Goal: Information Seeking & Learning: Learn about a topic

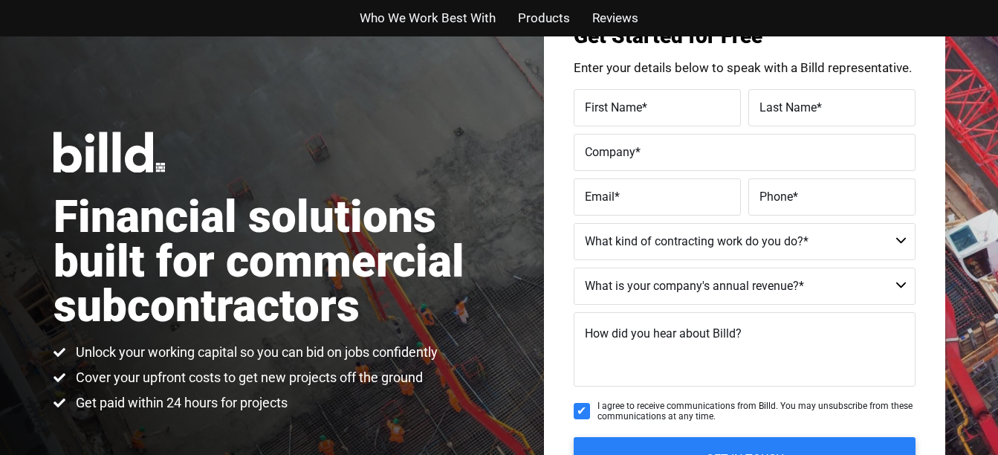
scroll to position [85, 0]
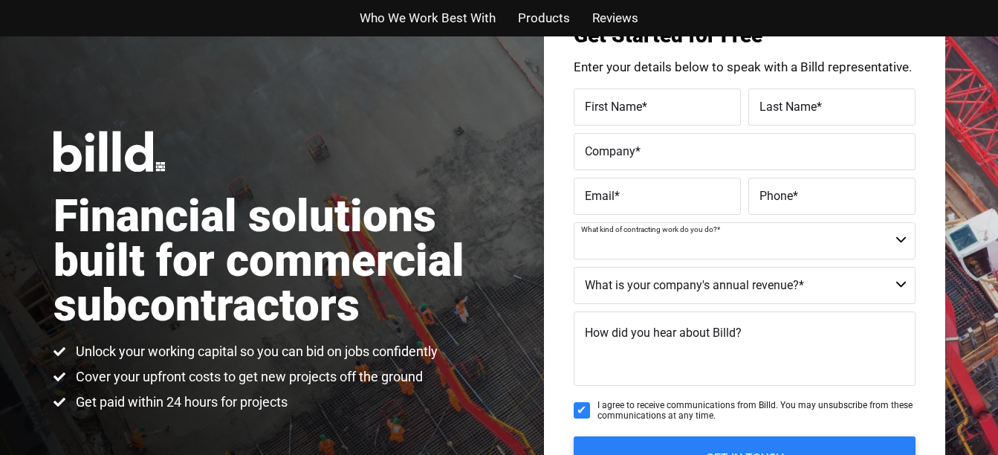
click at [708, 243] on select "Commercial Commercial and Residential Residential Not a Contractor" at bounding box center [745, 240] width 342 height 37
select select "Residential"
click at [574, 222] on select "Commercial Commercial and Residential Residential Not a Contractor" at bounding box center [745, 240] width 342 height 37
click at [662, 299] on select "$40M + $25M - $40M $8M - $25M $4M - $8M $2M - $4M $1M - $2M Less than $1M" at bounding box center [745, 285] width 342 height 37
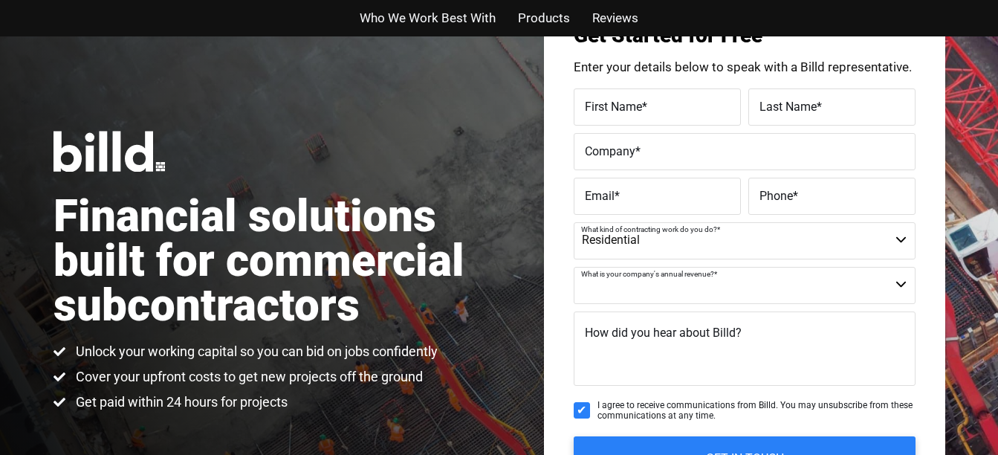
click at [662, 299] on select "$40M + $25M - $40M $8M - $25M $4M - $8M $2M - $4M $1M - $2M Less than $1M" at bounding box center [745, 285] width 342 height 37
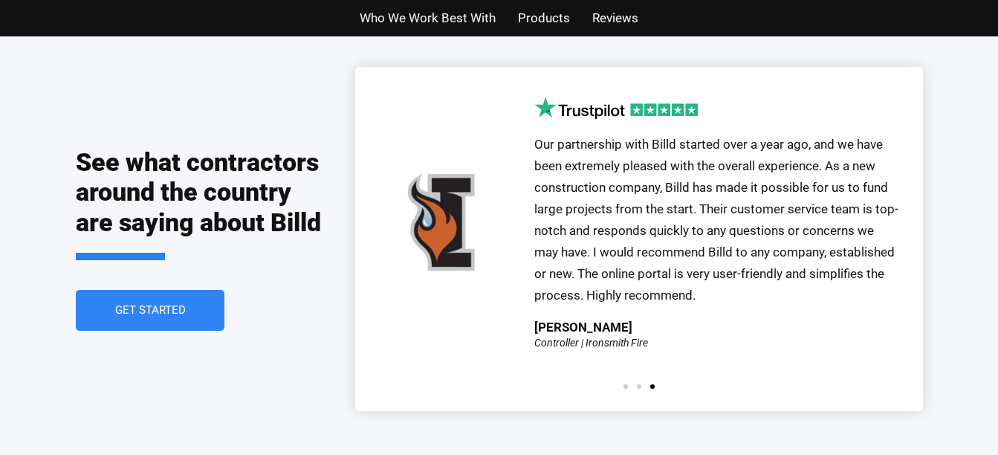
scroll to position [3262, 0]
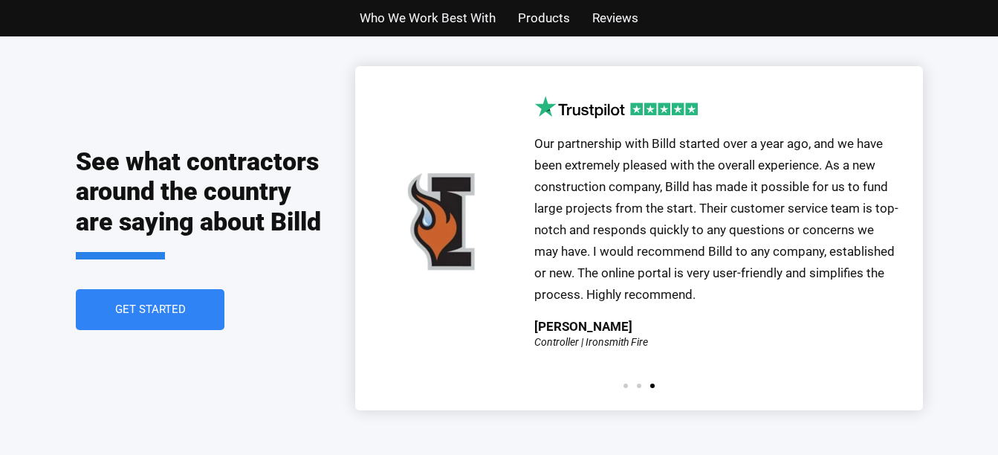
click at [635, 383] on div at bounding box center [639, 385] width 40 height 4
click at [638, 383] on span "Go to slide 2" at bounding box center [639, 385] width 4 height 4
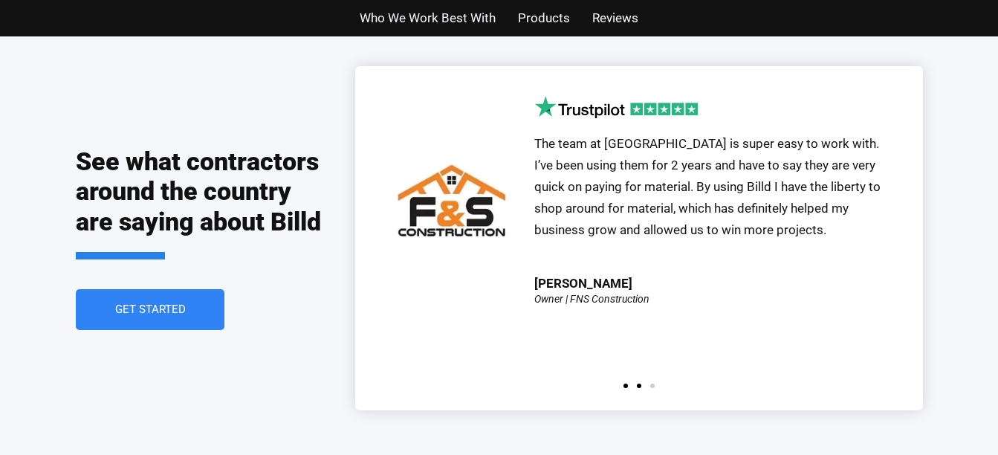
click at [626, 383] on span "Go to slide 1" at bounding box center [625, 385] width 4 height 4
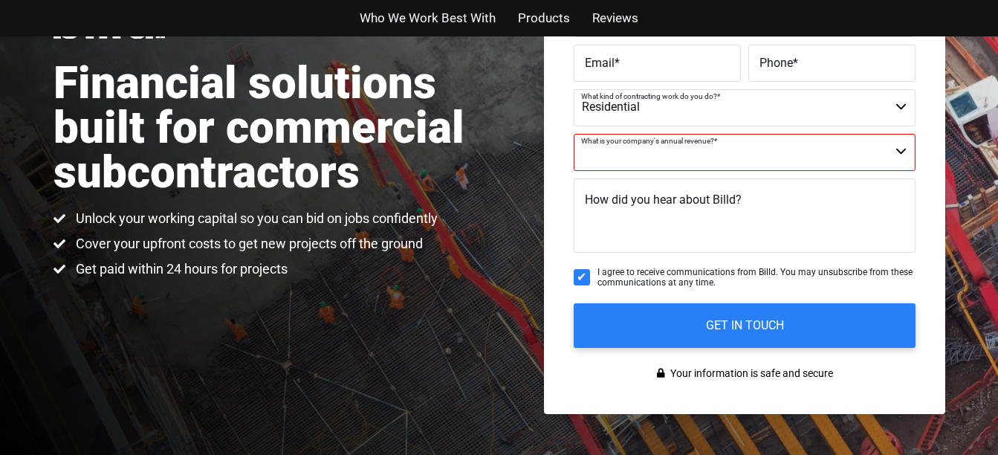
scroll to position [0, 0]
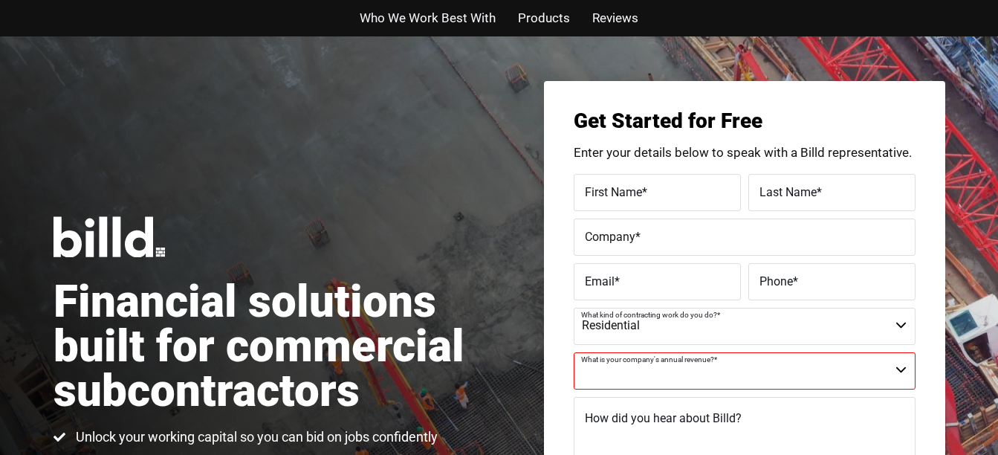
click at [565, 22] on span "Products" at bounding box center [544, 18] width 52 height 22
click at [552, 18] on span "Products" at bounding box center [544, 18] width 52 height 22
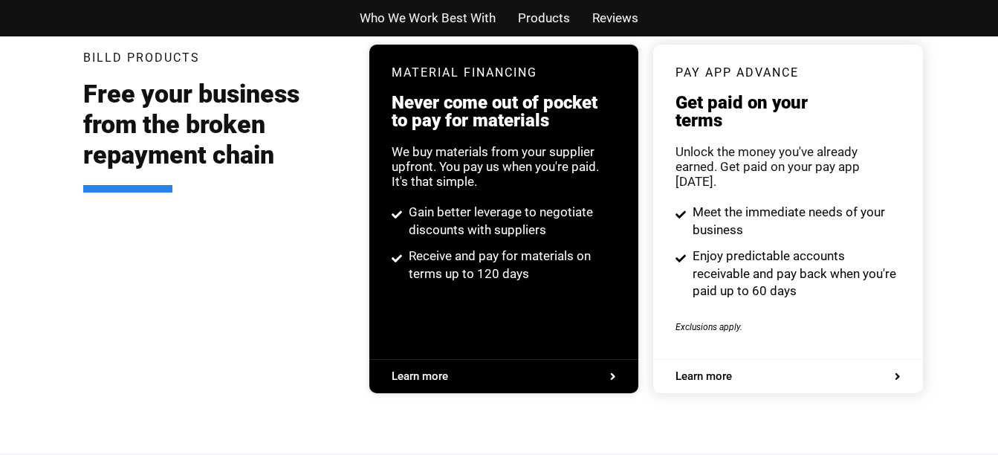
click at [472, 17] on span "Who We Work Best With" at bounding box center [428, 18] width 136 height 22
